Goal: Task Accomplishment & Management: Manage account settings

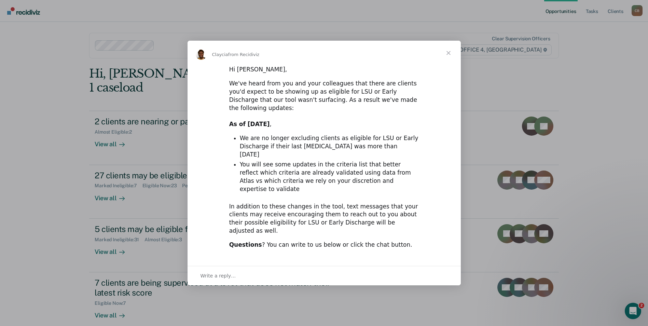
click at [451, 65] on span "Close" at bounding box center [448, 53] width 25 height 25
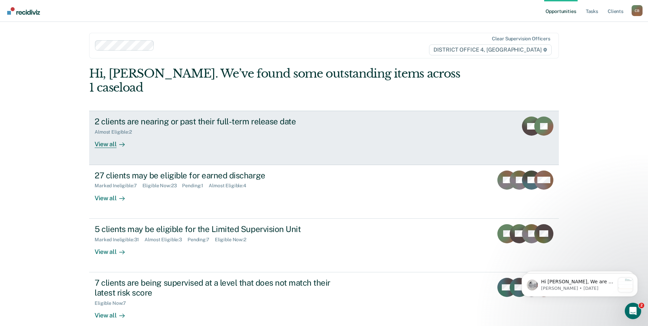
click at [415, 131] on link "2 clients are nearing or past their full-term release date Almost Eligible : 2 …" at bounding box center [324, 138] width 470 height 54
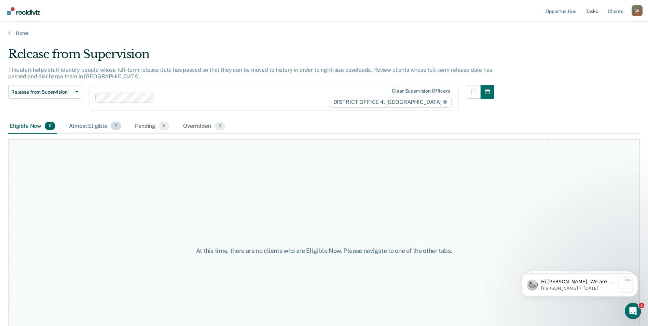
drag, startPoint x: 101, startPoint y: 126, endPoint x: 113, endPoint y: 133, distance: 13.0
click at [101, 127] on div "Almost Eligible 2" at bounding box center [95, 126] width 55 height 15
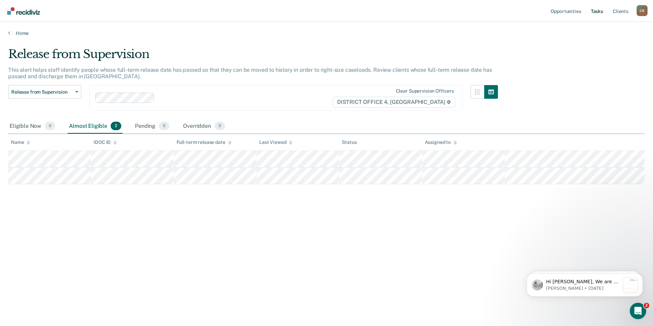
click at [596, 13] on link "Tasks" at bounding box center [597, 11] width 15 height 22
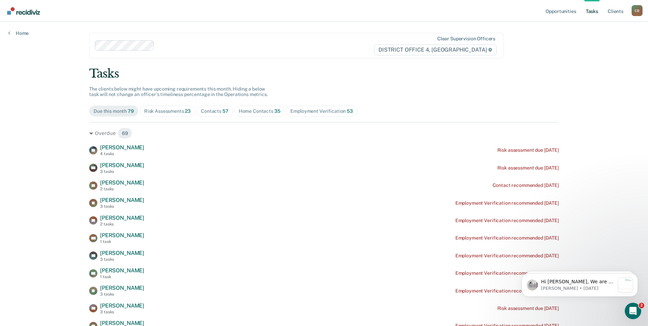
click at [250, 113] on div "Home Contacts 35" at bounding box center [260, 111] width 42 height 6
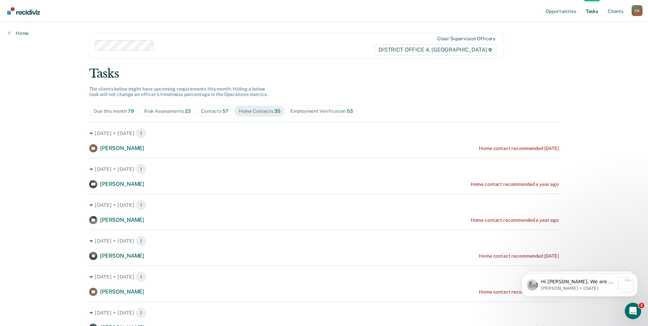
click at [211, 112] on div "Contacts 57" at bounding box center [215, 111] width 28 height 6
click at [252, 112] on div "Home Contacts 35" at bounding box center [260, 111] width 42 height 6
click at [207, 115] on span "Contacts 57" at bounding box center [214, 111] width 37 height 11
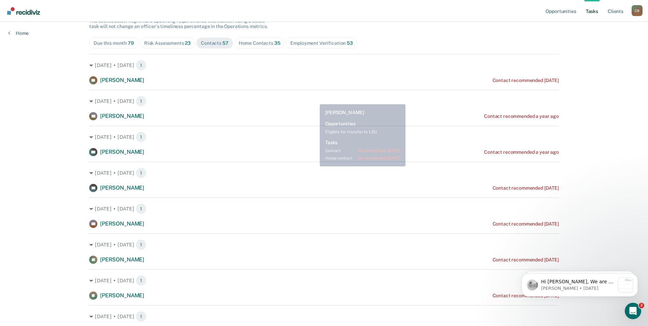
scroll to position [68, 0]
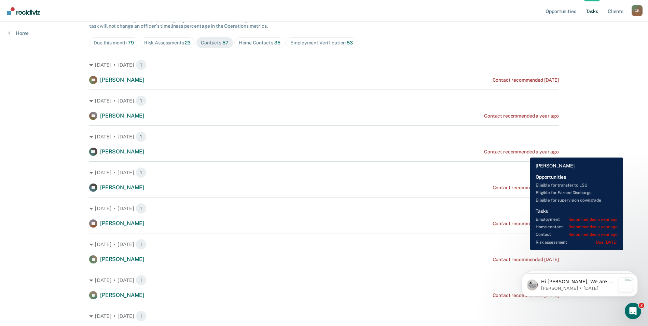
click at [525, 152] on div "Contact recommended a year ago" at bounding box center [521, 152] width 75 height 6
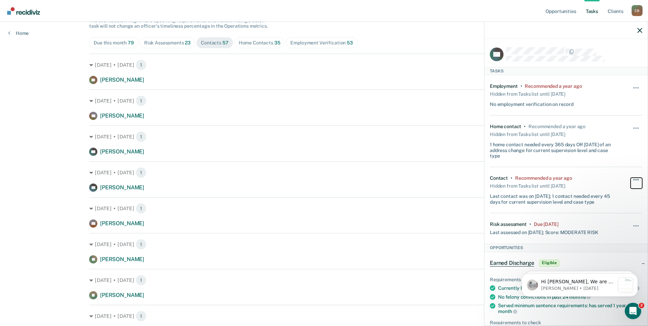
click at [631, 181] on button "button" at bounding box center [637, 183] width 12 height 11
click at [604, 235] on button "90 days" at bounding box center [617, 234] width 49 height 11
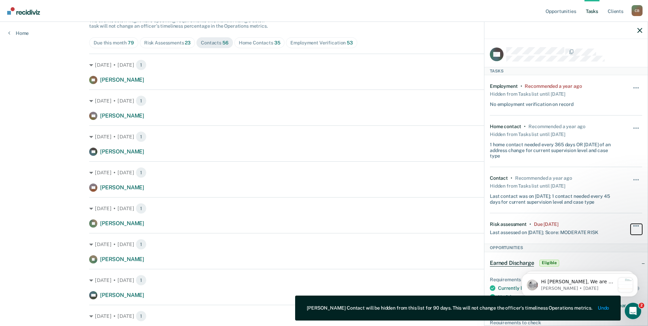
click at [631, 224] on button "button" at bounding box center [637, 229] width 12 height 11
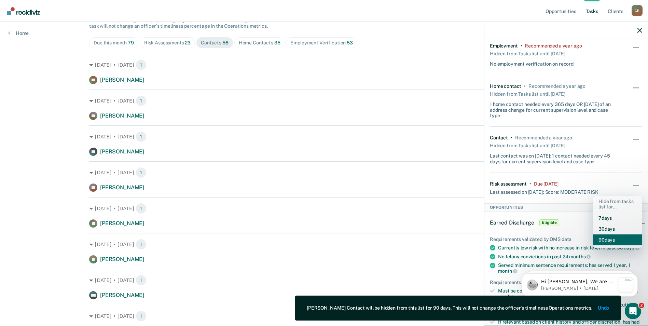
scroll to position [137, 0]
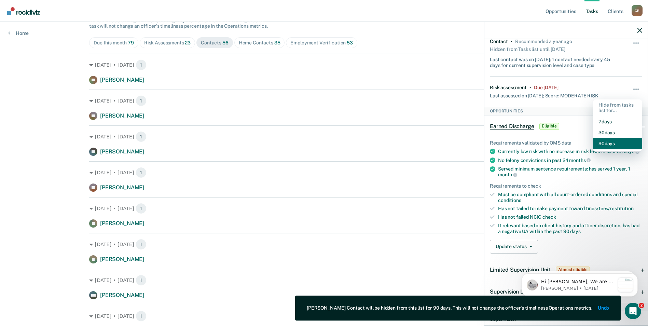
click at [607, 140] on button "90 days" at bounding box center [617, 143] width 49 height 11
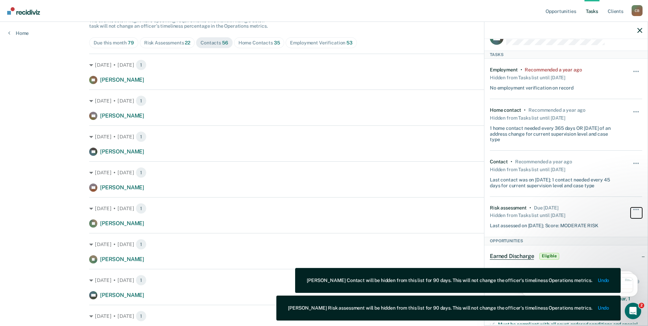
scroll to position [0, 0]
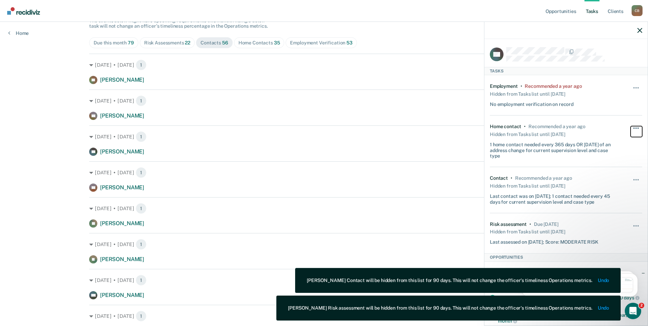
click at [632, 136] on button "button" at bounding box center [637, 131] width 12 height 11
click at [622, 96] on div "Employment • Recommended a year ago Hidden from Tasks list until 7/29/25 No emp…" at bounding box center [566, 95] width 152 height 40
click at [633, 87] on span "button" at bounding box center [633, 87] width 1 height 1
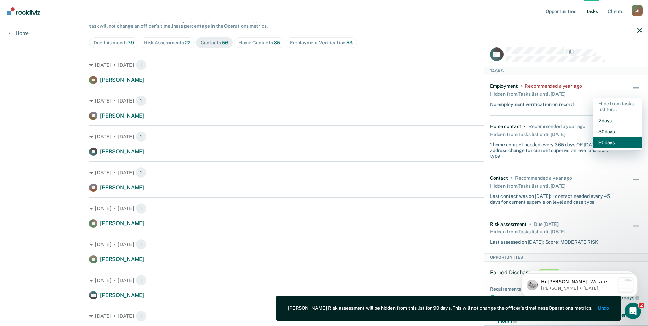
click at [598, 142] on button "90 days" at bounding box center [617, 142] width 49 height 11
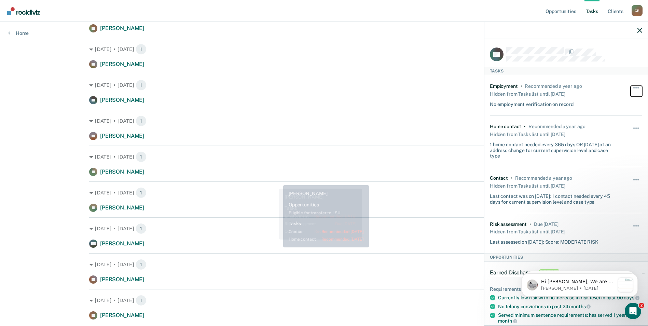
scroll to position [171, 0]
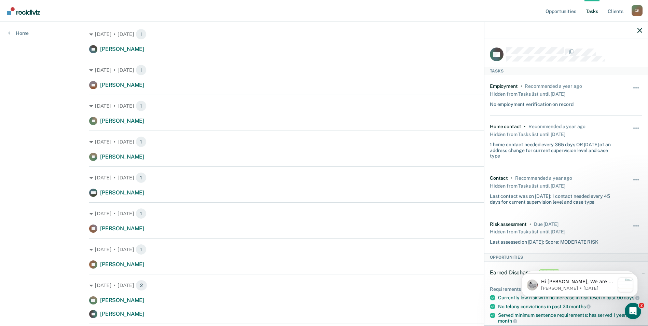
click at [643, 29] on div at bounding box center [565, 30] width 163 height 17
click at [640, 29] on icon "button" at bounding box center [639, 30] width 5 height 5
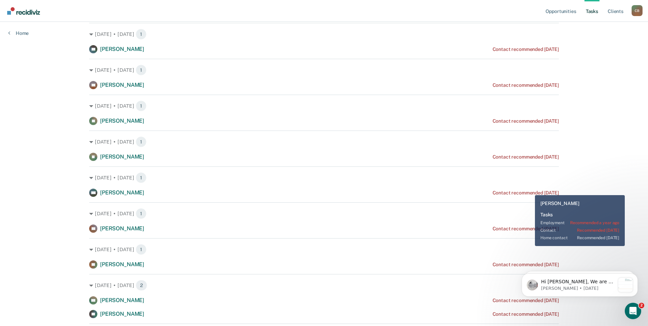
click at [530, 190] on div "Contact recommended 6 months ago" at bounding box center [526, 193] width 66 height 6
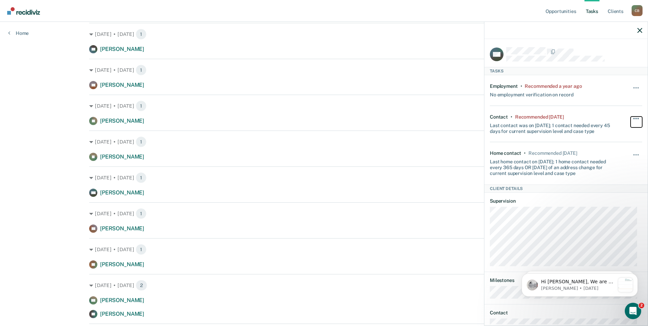
click at [631, 121] on button "button" at bounding box center [637, 121] width 12 height 11
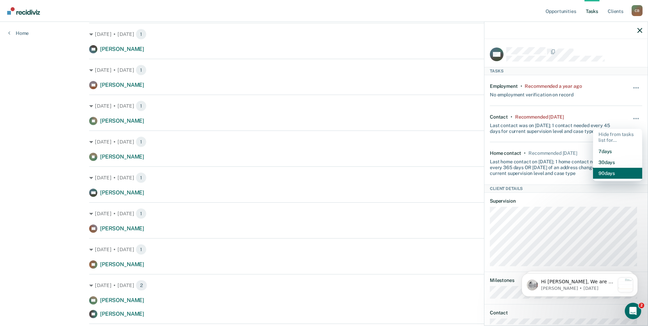
click at [609, 171] on button "90 days" at bounding box center [617, 173] width 49 height 11
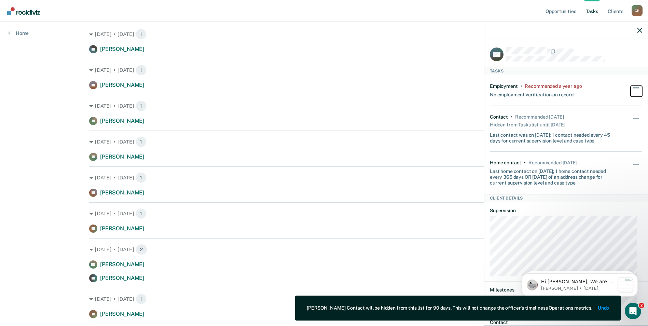
click at [635, 86] on button "button" at bounding box center [637, 91] width 12 height 11
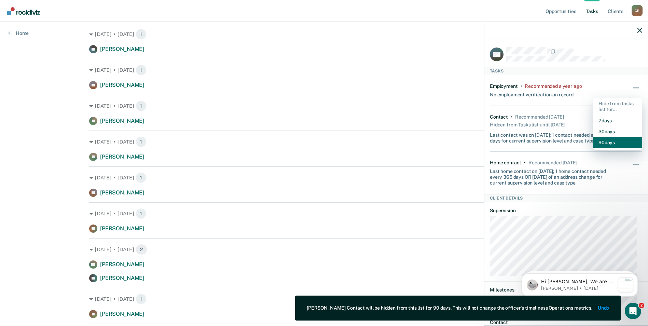
click at [610, 141] on button "90 days" at bounding box center [617, 142] width 49 height 11
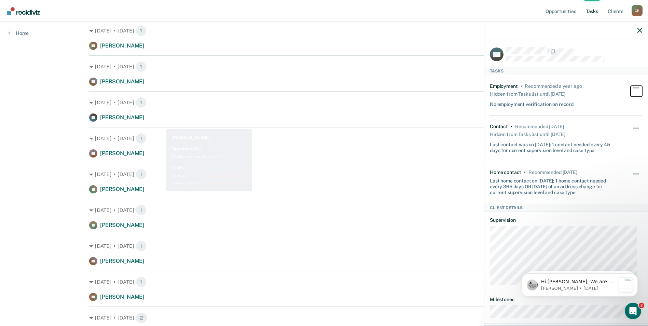
scroll to position [34, 0]
